Goal: Understand process/instructions: Learn how to perform a task or action

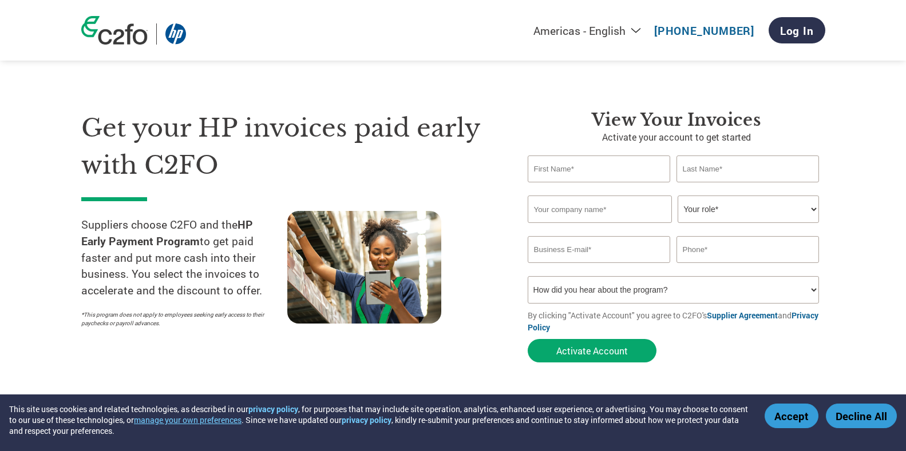
click at [812, 211] on select "Your role* CFO Controller Credit Manager Finance Director Treasurer CEO Preside…" at bounding box center [747, 209] width 141 height 27
click at [850, 206] on section "Get your HP invoices paid early with C2FO Suppliers choose C2FO and the HP Earl…" at bounding box center [453, 225] width 906 height 359
click at [814, 292] on select "How did you hear about the program? Received a letter Email Social Media Online…" at bounding box center [673, 289] width 292 height 27
click at [411, 105] on div "Get your HP invoices paid early with C2FO Suppliers choose C2FO and the HP Earl…" at bounding box center [453, 216] width 744 height 304
